Goal: Navigation & Orientation: Find specific page/section

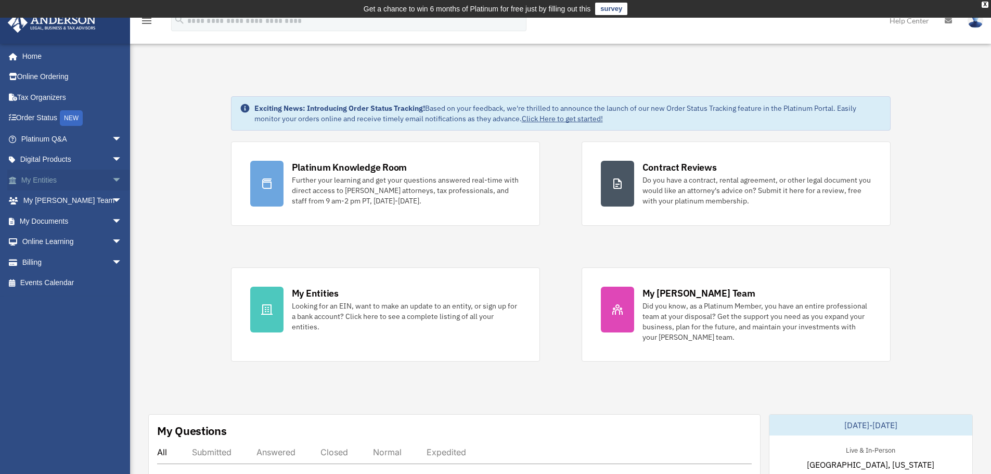
click at [112, 178] on span "arrow_drop_down" at bounding box center [122, 180] width 21 height 21
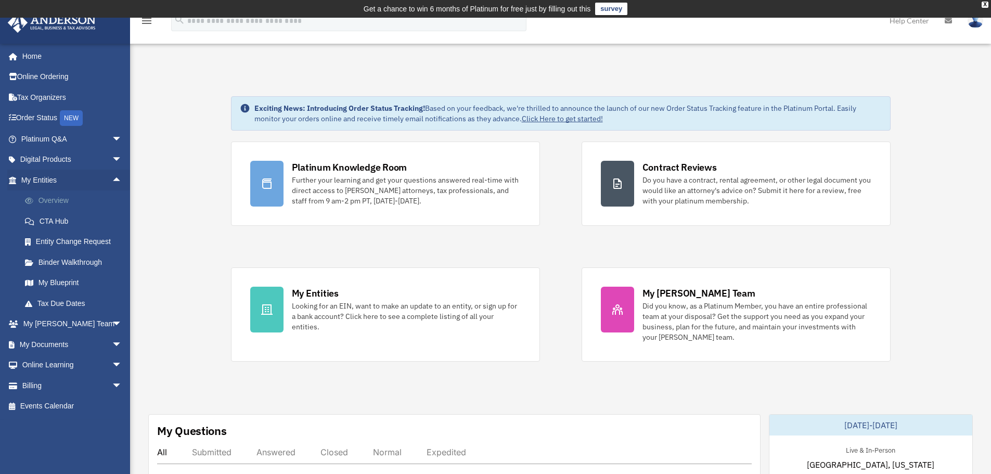
click at [92, 205] on link "Overview" at bounding box center [76, 200] width 123 height 21
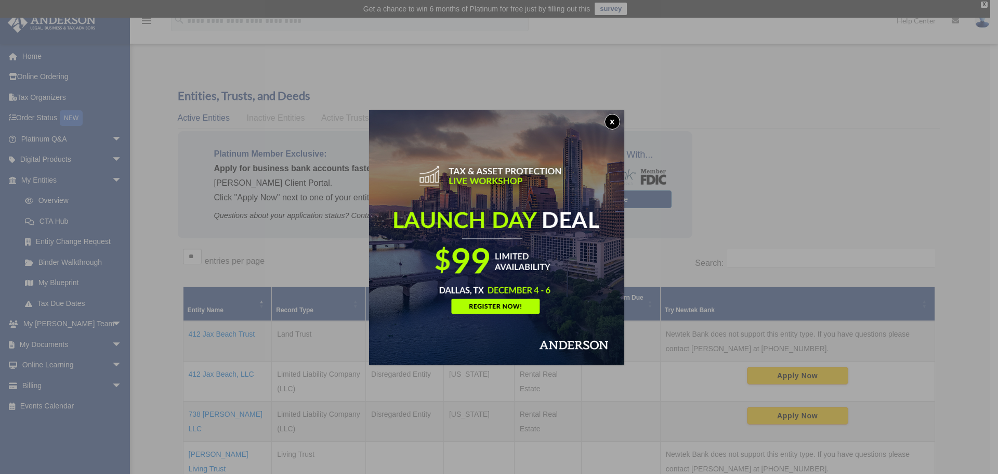
click at [614, 119] on button "x" at bounding box center [613, 122] width 16 height 16
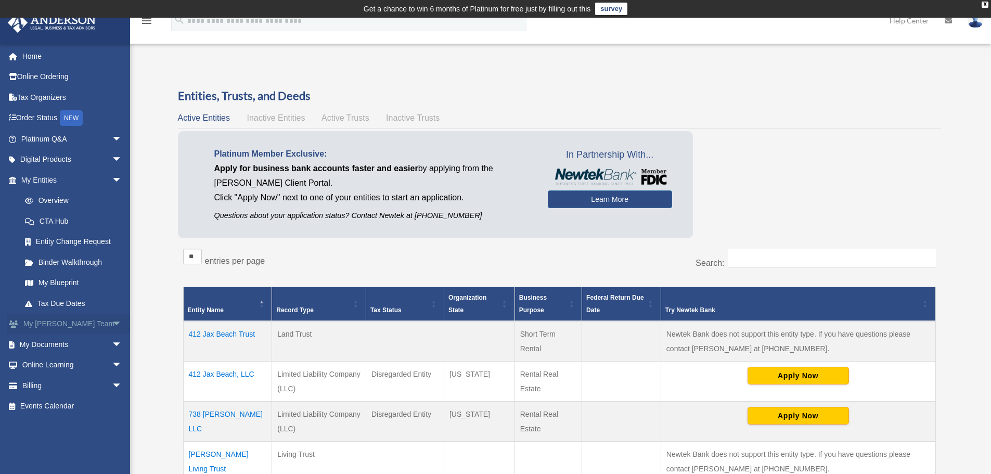
click at [112, 323] on span "arrow_drop_down" at bounding box center [122, 324] width 21 height 21
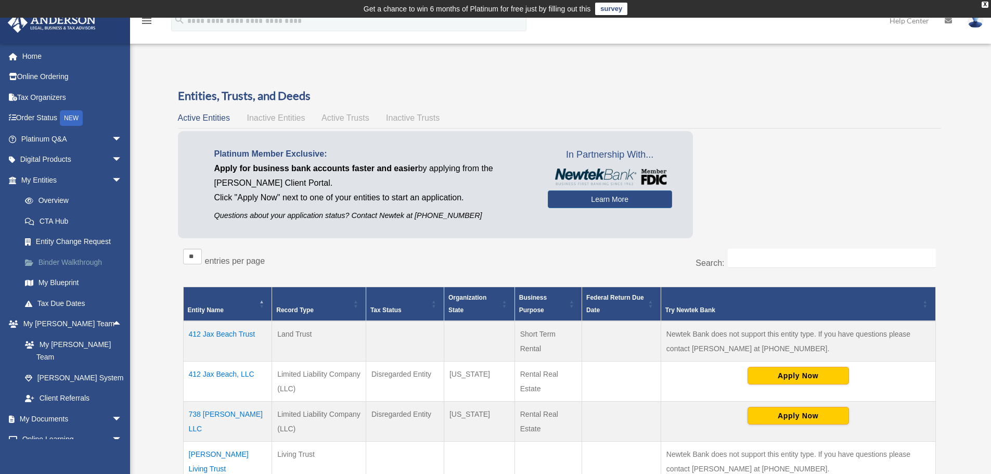
click at [67, 263] on link "Binder Walkthrough" at bounding box center [76, 262] width 123 height 21
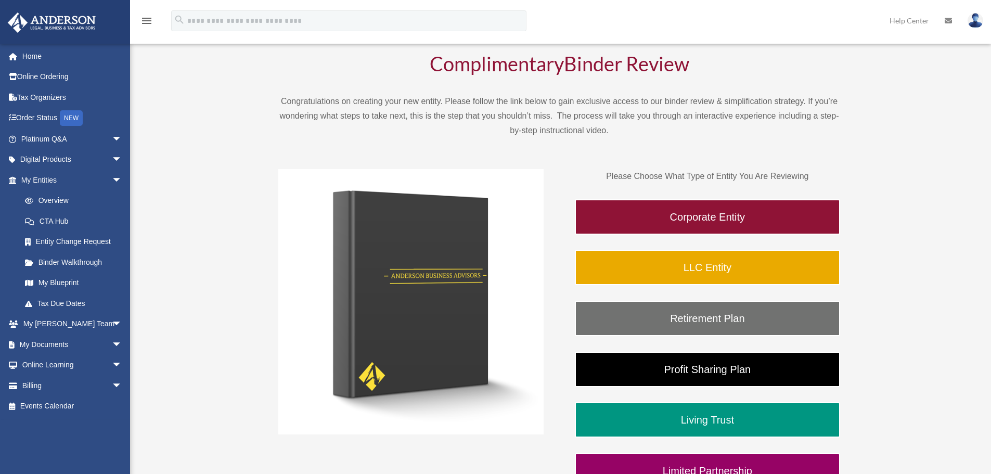
scroll to position [104, 0]
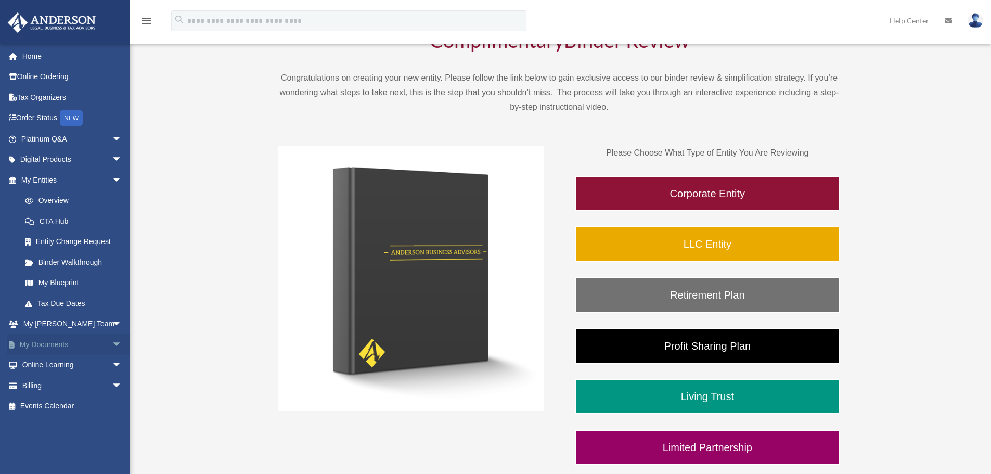
click at [67, 345] on link "My Documents arrow_drop_down" at bounding box center [72, 344] width 131 height 21
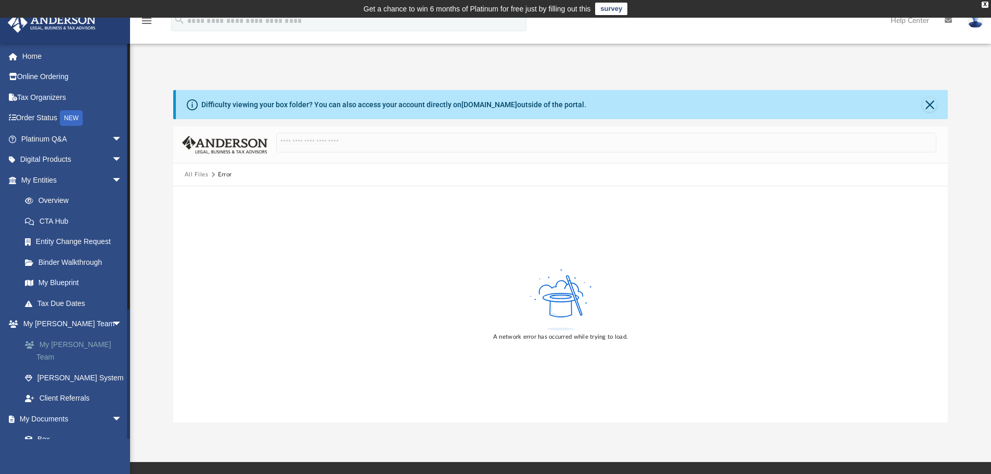
click at [81, 341] on link "My [PERSON_NAME] Team" at bounding box center [76, 350] width 123 height 33
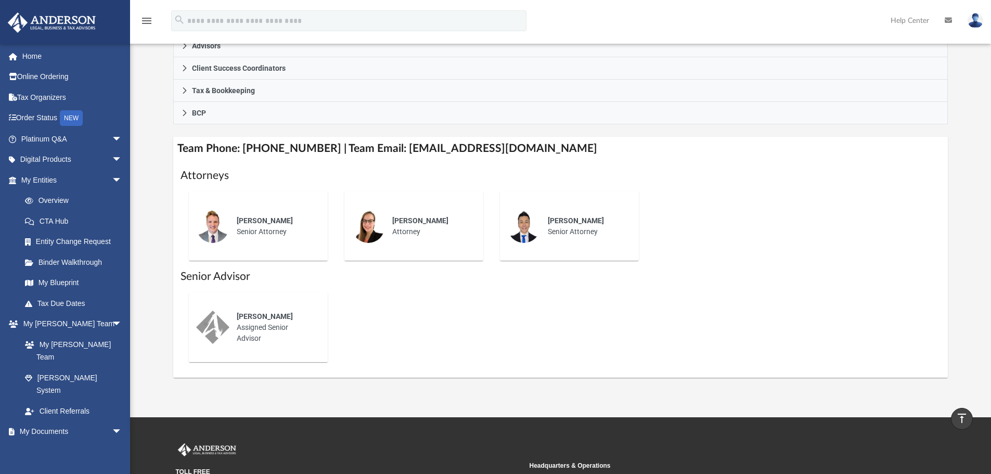
scroll to position [260, 0]
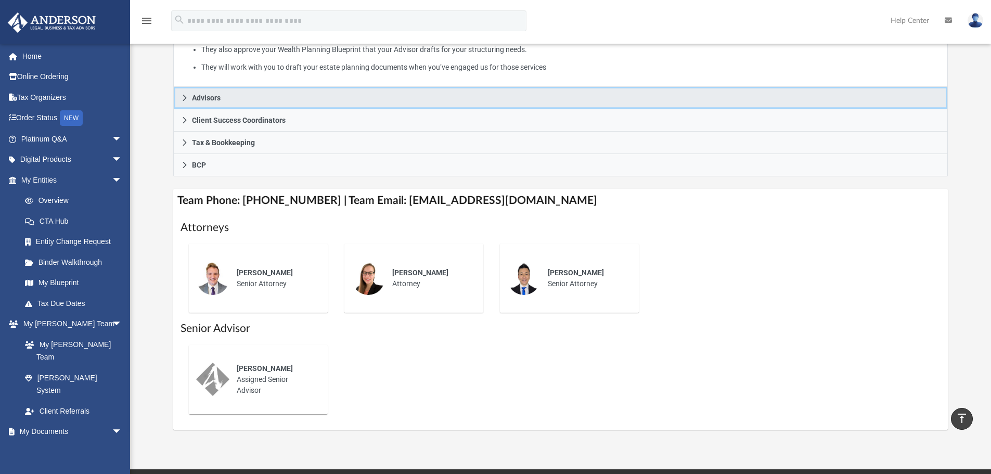
click at [183, 97] on icon at bounding box center [184, 97] width 7 height 7
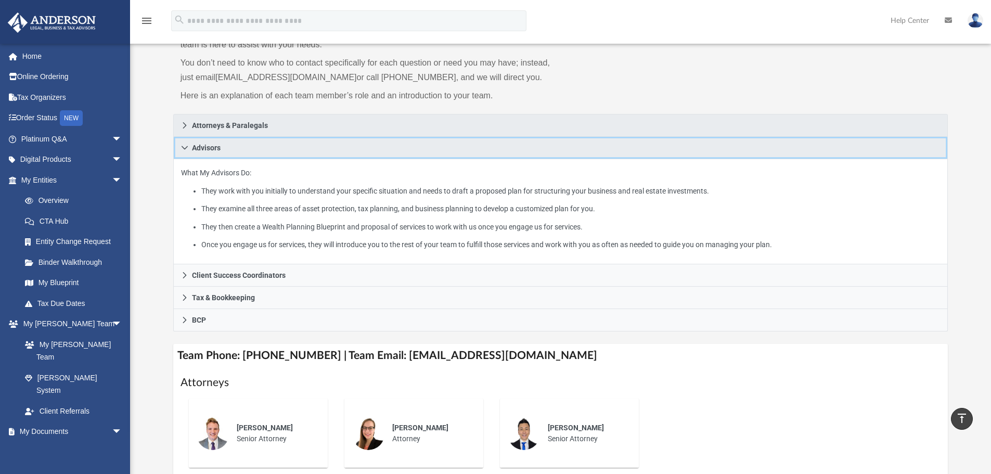
scroll to position [104, 0]
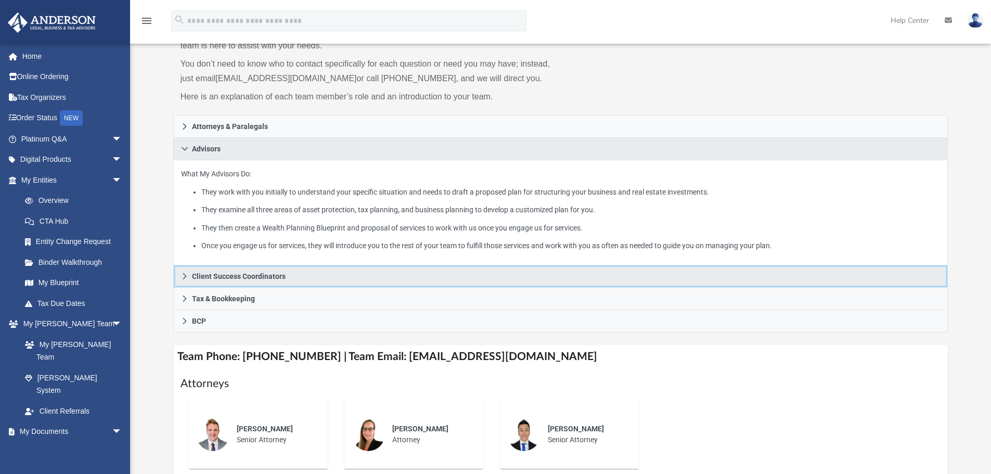
click at [185, 276] on icon at bounding box center [185, 276] width 4 height 6
